Goal: Browse casually

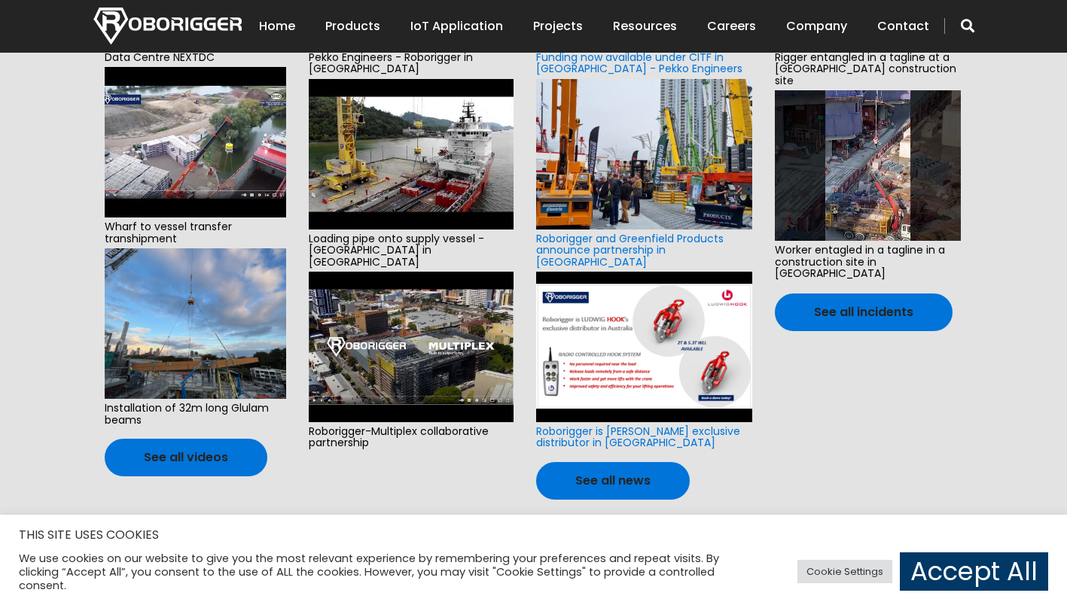
scroll to position [602, 0]
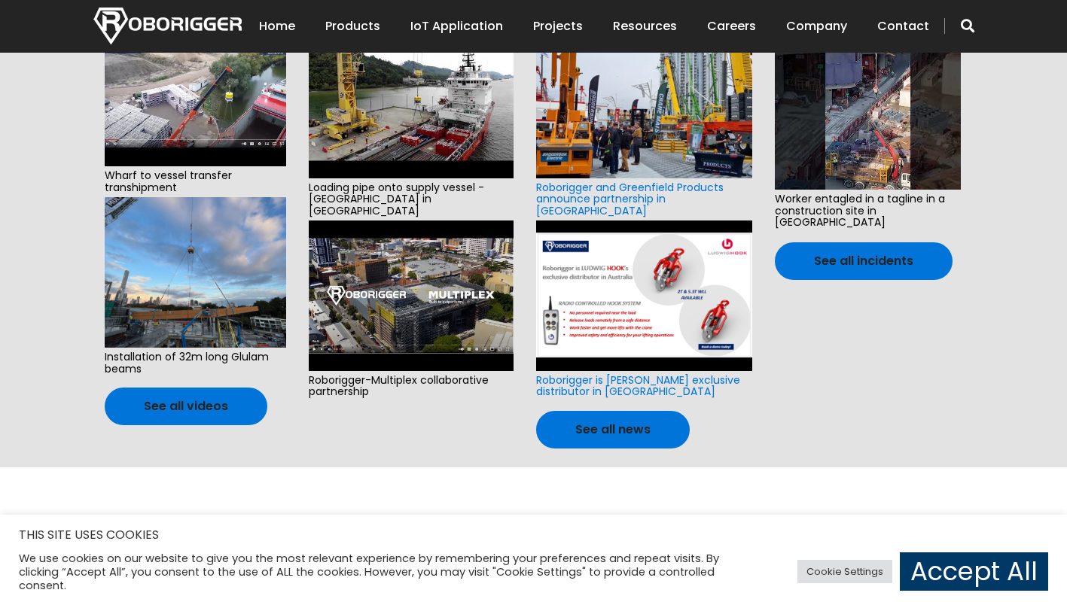
click at [637, 303] on img at bounding box center [643, 296] width 215 height 151
click at [616, 411] on link "See all news" at bounding box center [613, 430] width 154 height 38
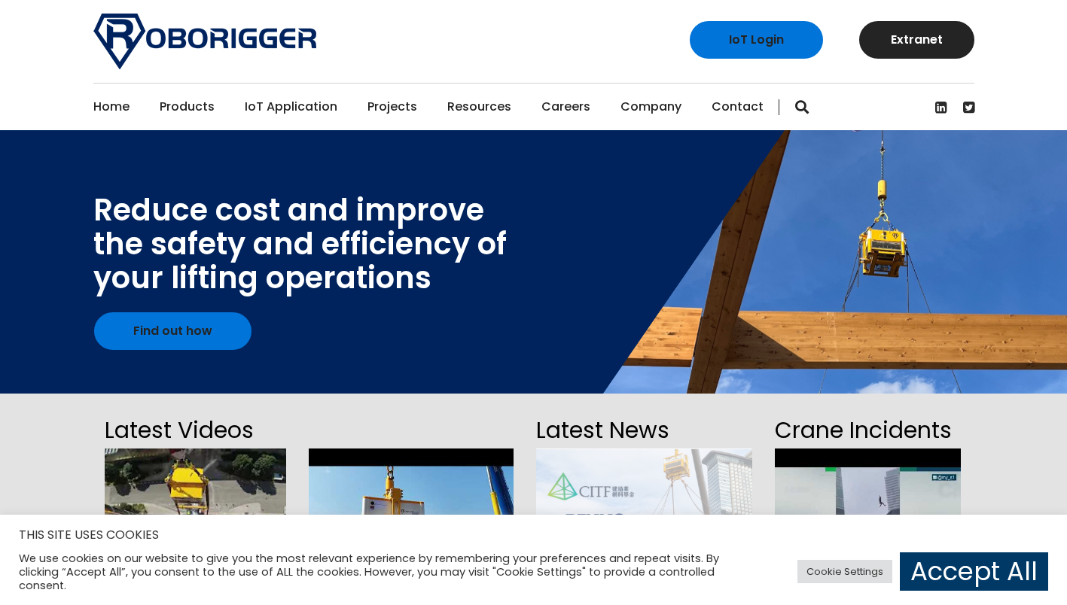
click at [1039, 59] on div "IoT Login Extranet" at bounding box center [533, 41] width 1067 height 83
click at [1021, 174] on div at bounding box center [533, 262] width 1067 height 264
drag, startPoint x: 98, startPoint y: 1, endPoint x: 702, endPoint y: 316, distance: 681.4
click at [702, 318] on div at bounding box center [533, 262] width 1067 height 264
drag, startPoint x: 1018, startPoint y: 1, endPoint x: 587, endPoint y: 187, distance: 469.9
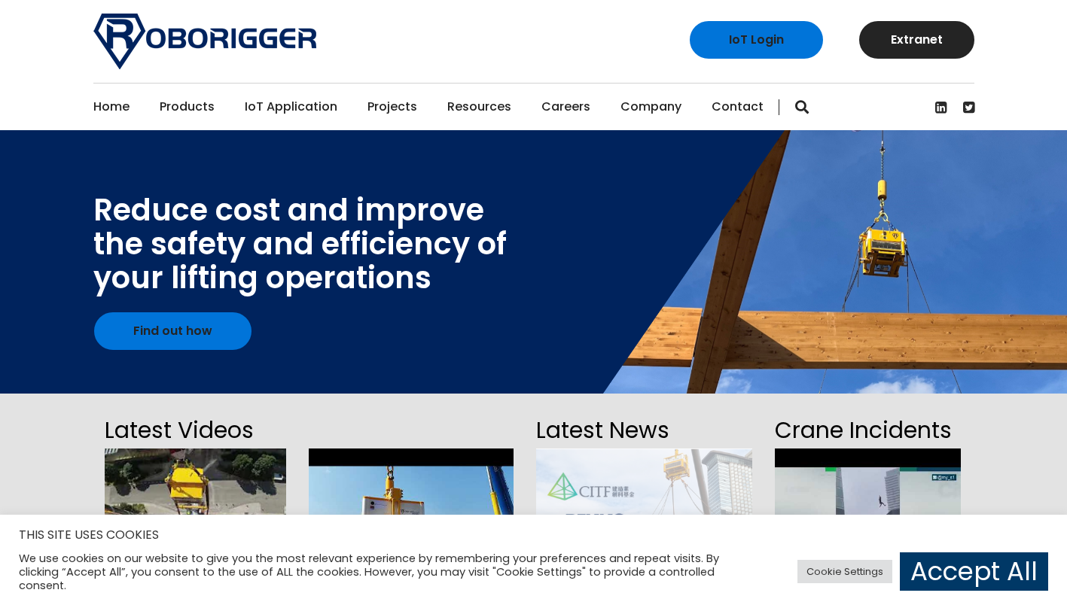
click at [587, 187] on div at bounding box center [533, 262] width 1067 height 264
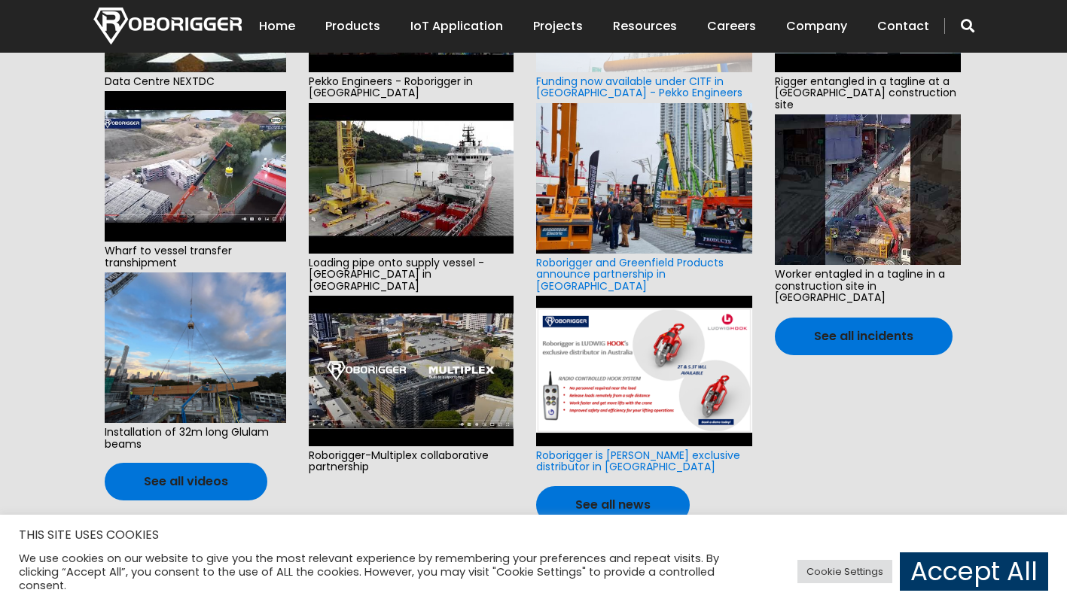
scroll to position [151, 0]
